Goal: Communication & Community: Answer question/provide support

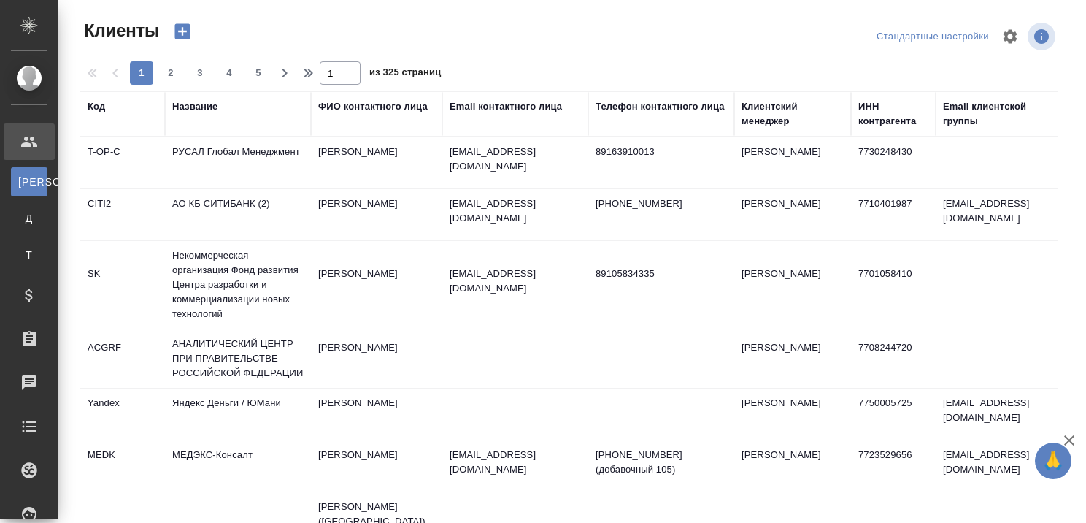
select select "RU"
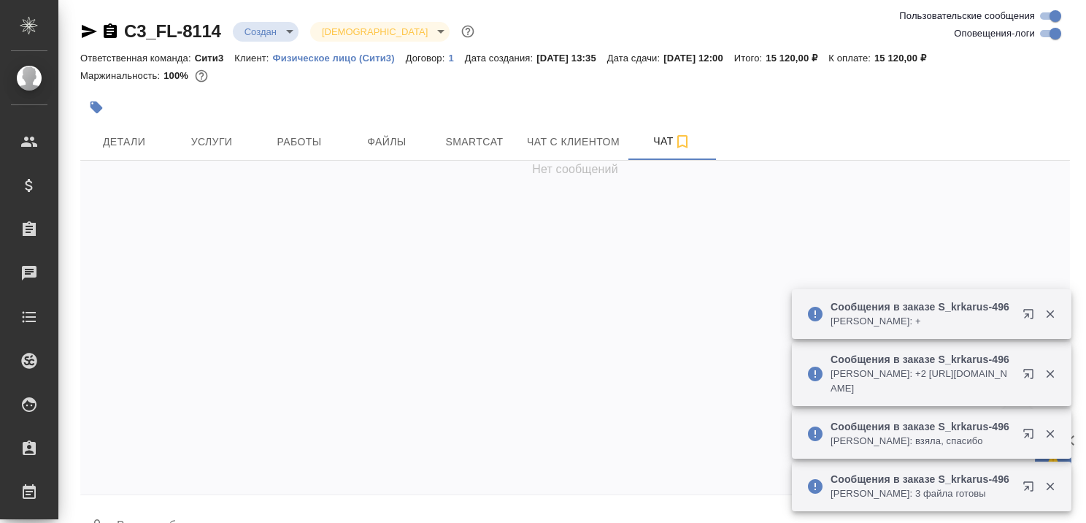
scroll to position [2119, 0]
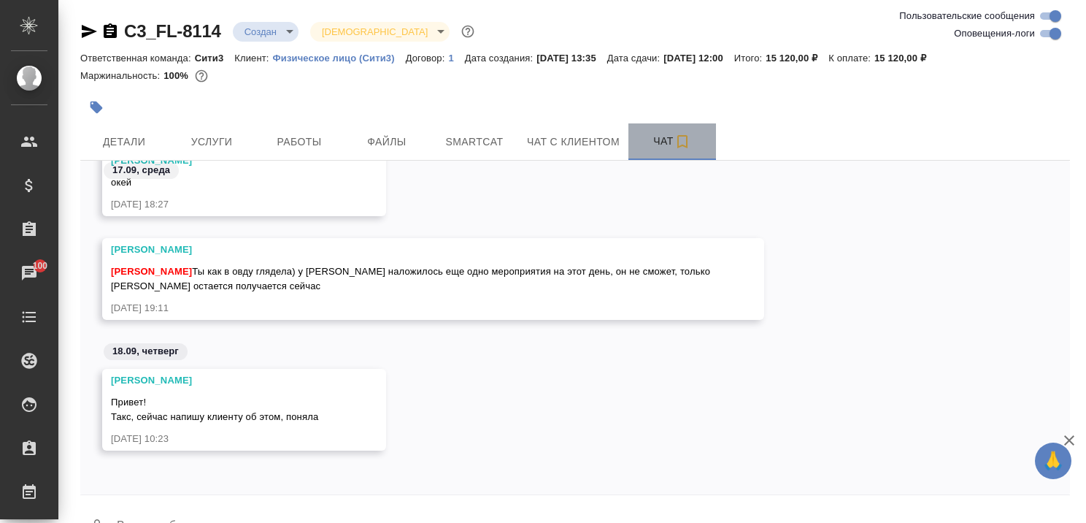
click at [666, 140] on span "Чат" at bounding box center [672, 141] width 70 height 18
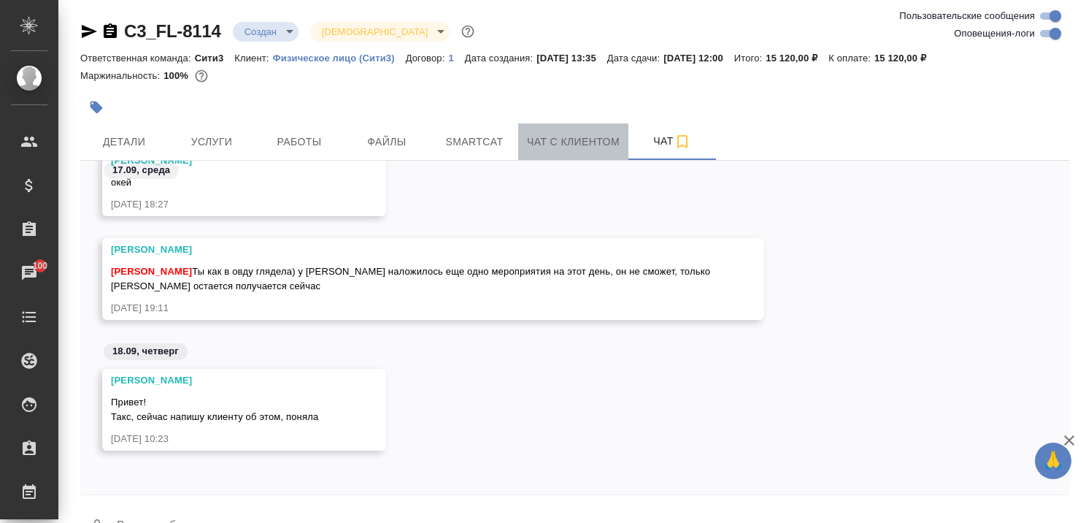
click at [578, 141] on span "Чат с клиентом" at bounding box center [573, 142] width 93 height 18
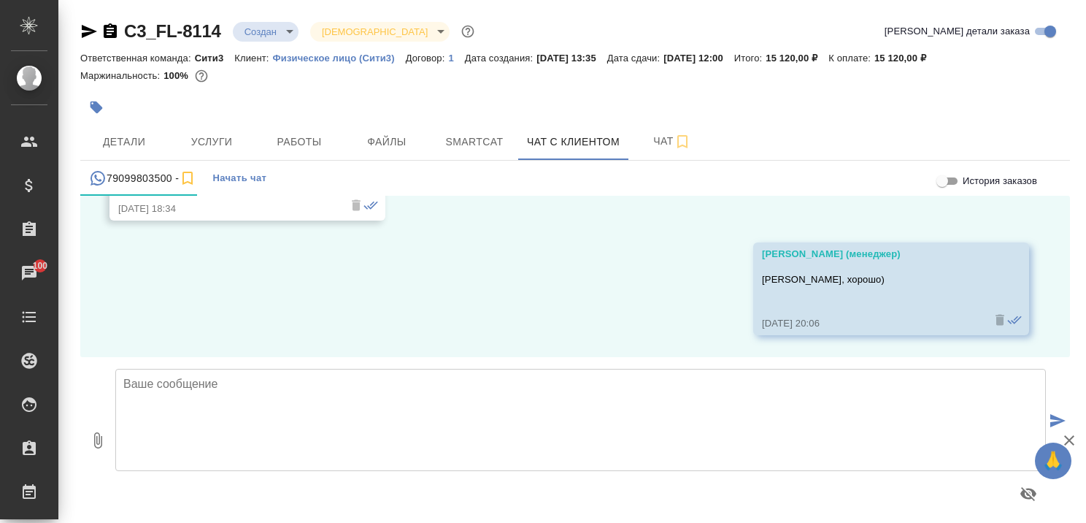
scroll to position [2220, 0]
click at [299, 392] on textarea at bounding box center [580, 420] width 931 height 102
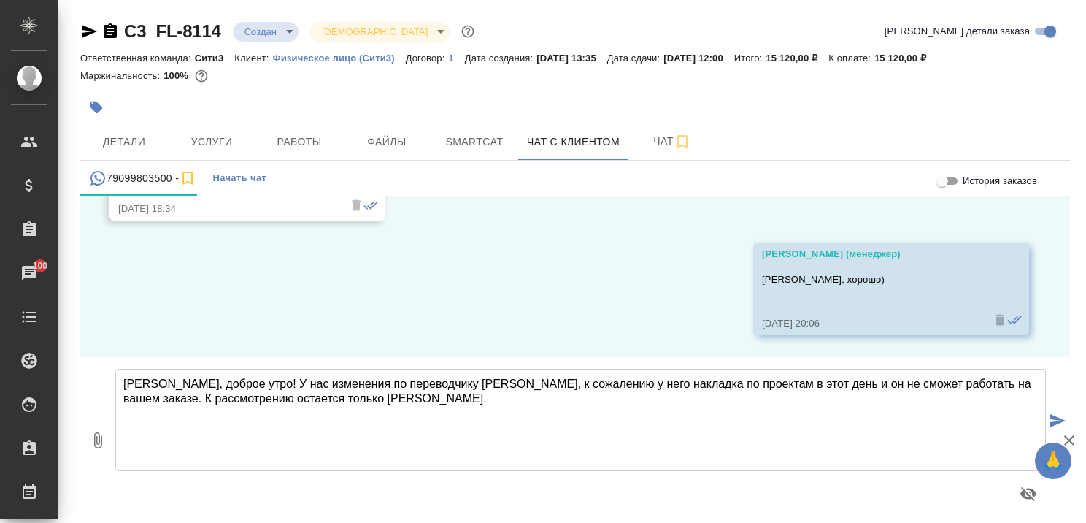
type textarea "[PERSON_NAME], доброе утро! У нас изменения по переводчику [PERSON_NAME], к сож…"
click at [1054, 417] on icon "submit" at bounding box center [1057, 420] width 15 height 13
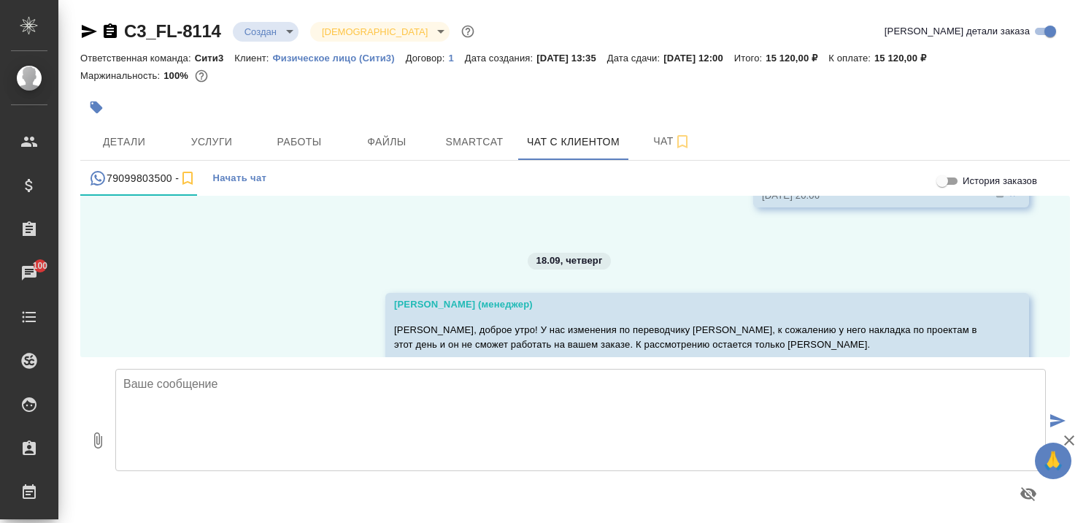
scroll to position [2413, 0]
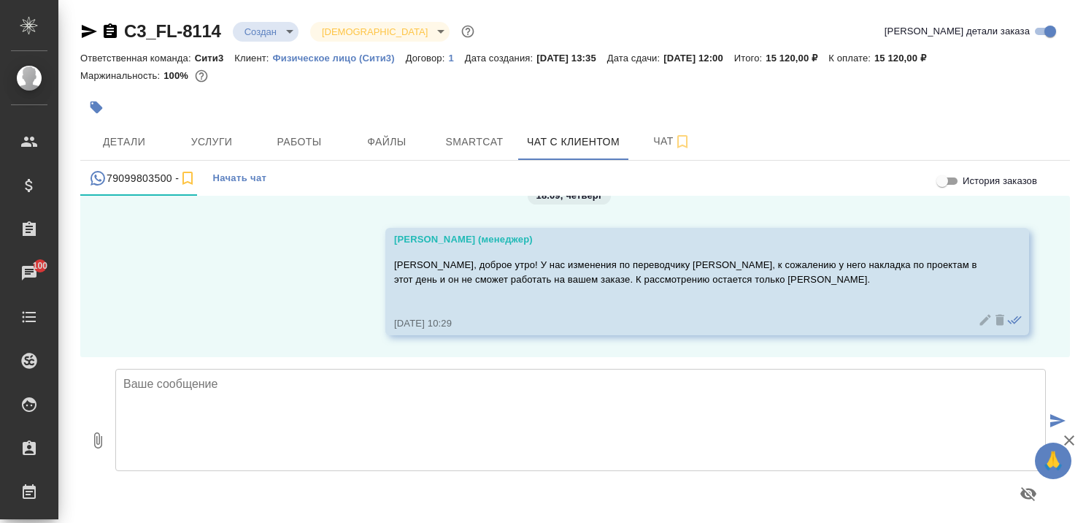
click at [1068, 439] on icon "button" at bounding box center [1069, 440] width 10 height 10
